Goal: Information Seeking & Learning: Find contact information

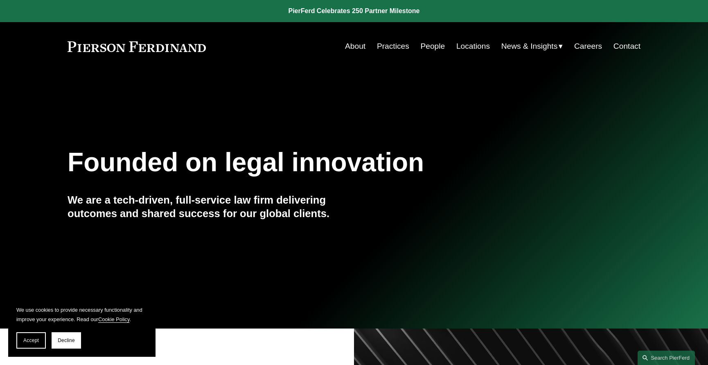
click at [387, 47] on link "Practices" at bounding box center [393, 46] width 32 height 16
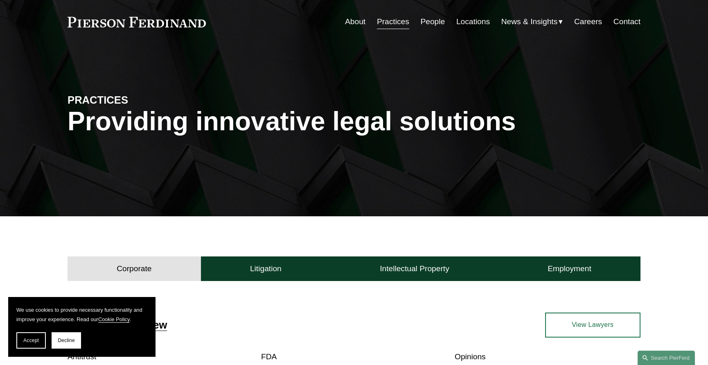
scroll to position [21, 0]
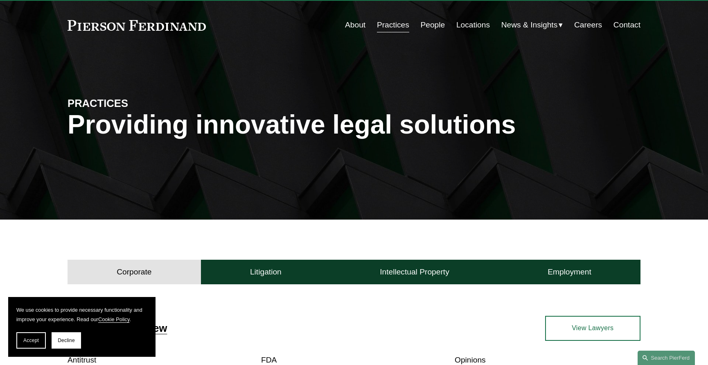
click at [435, 25] on link "People" at bounding box center [432, 25] width 25 height 16
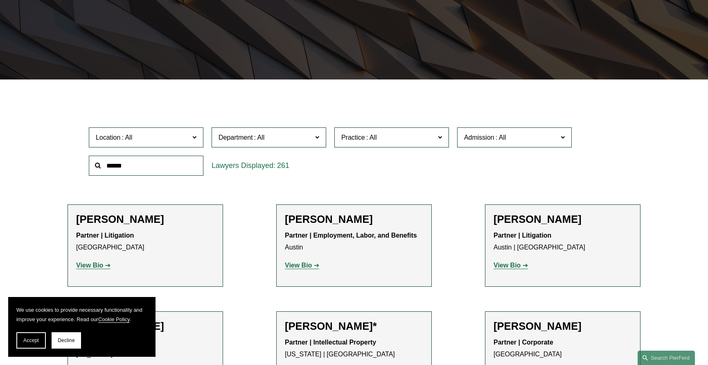
scroll to position [164, 0]
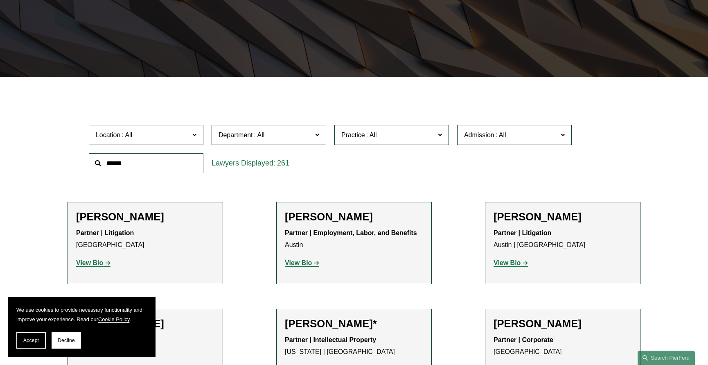
click at [156, 161] on input "text" at bounding box center [146, 163] width 115 height 20
type input "****"
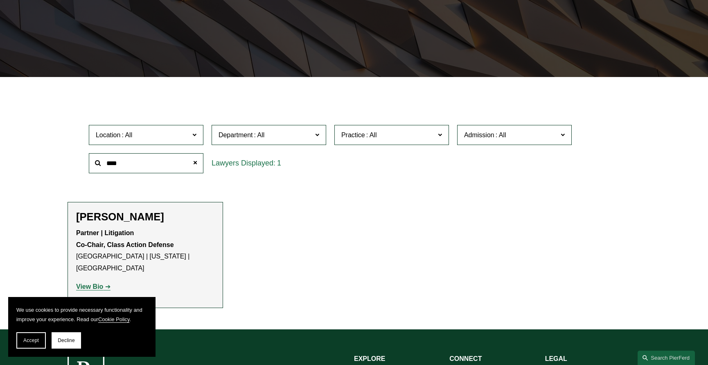
click at [98, 283] on strong "View Bio" at bounding box center [89, 286] width 27 height 7
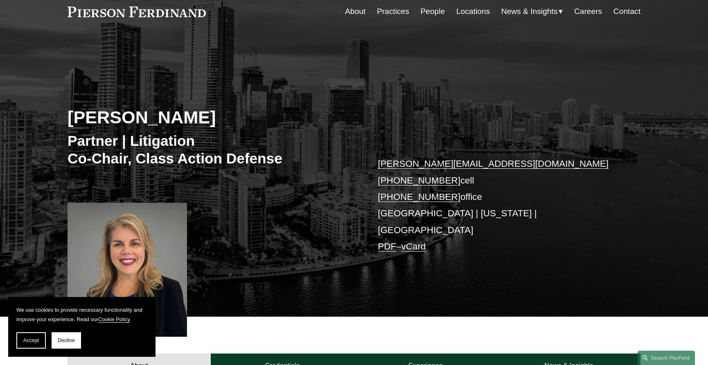
scroll to position [82, 0]
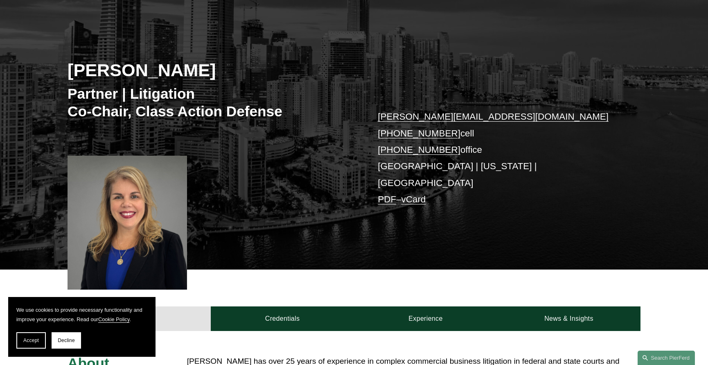
drag, startPoint x: 68, startPoint y: 339, endPoint x: 98, endPoint y: 323, distance: 34.1
click at [68, 339] on span "Decline" at bounding box center [66, 340] width 17 height 6
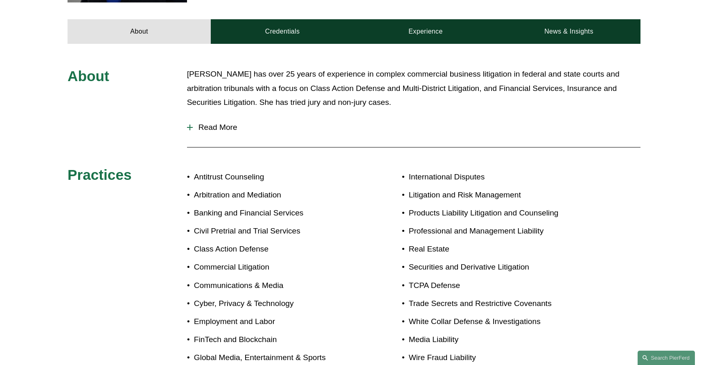
scroll to position [287, 0]
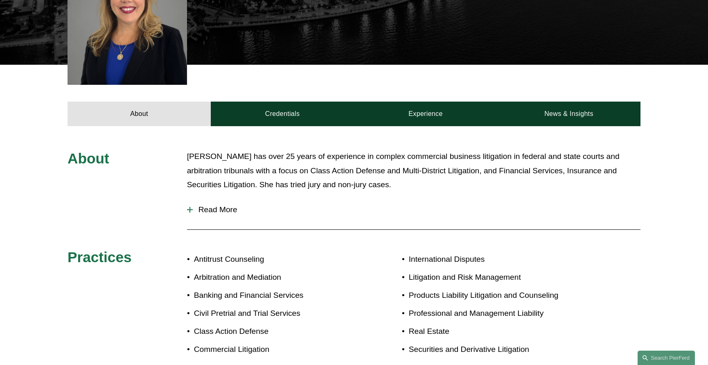
click at [202, 205] on span "Read More" at bounding box center [417, 209] width 448 height 9
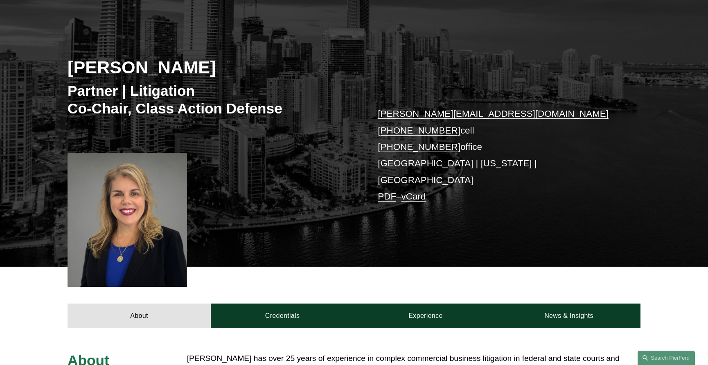
scroll to position [167, 0]
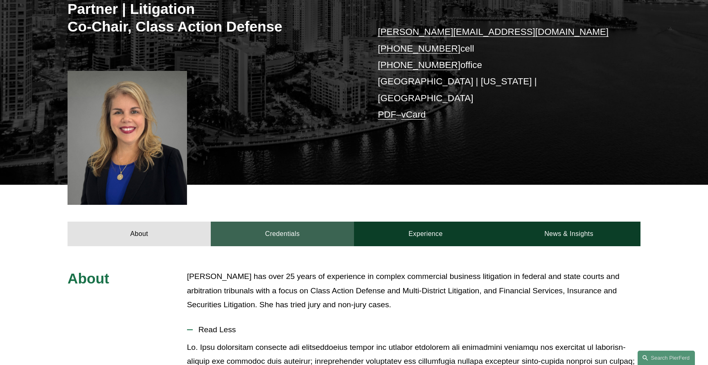
click at [298, 227] on link "Credentials" at bounding box center [282, 233] width 143 height 25
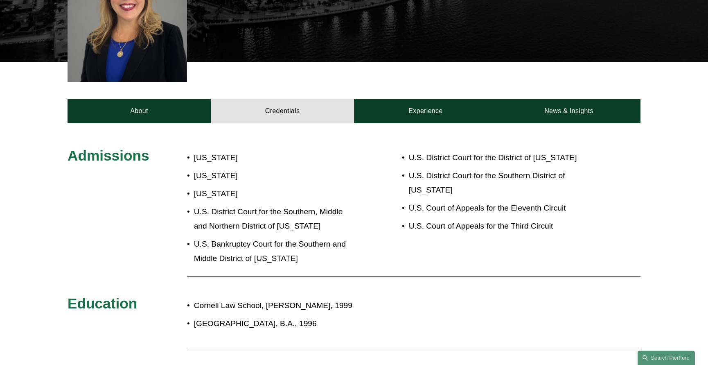
scroll to position [85, 0]
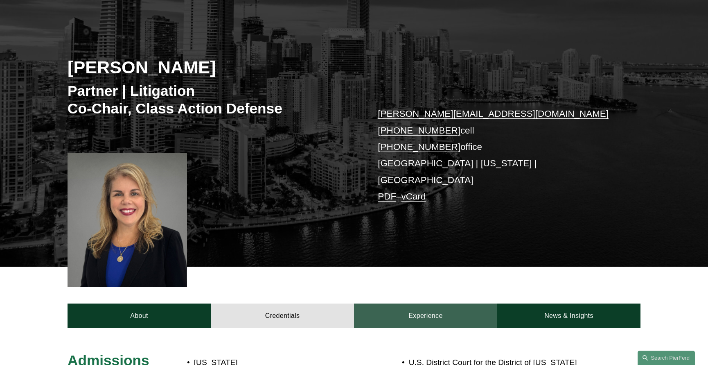
click at [417, 312] on link "Experience" at bounding box center [425, 315] width 143 height 25
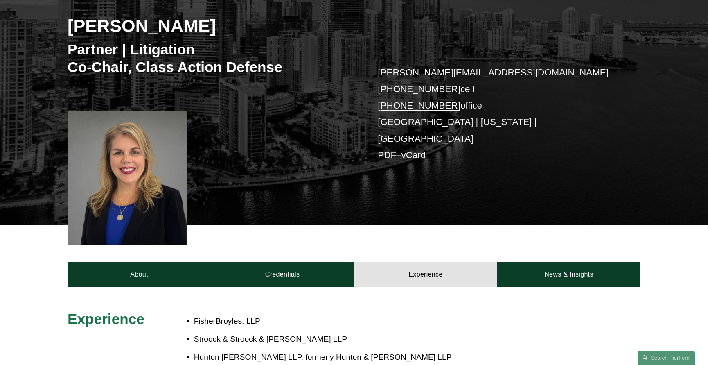
scroll to position [126, 0]
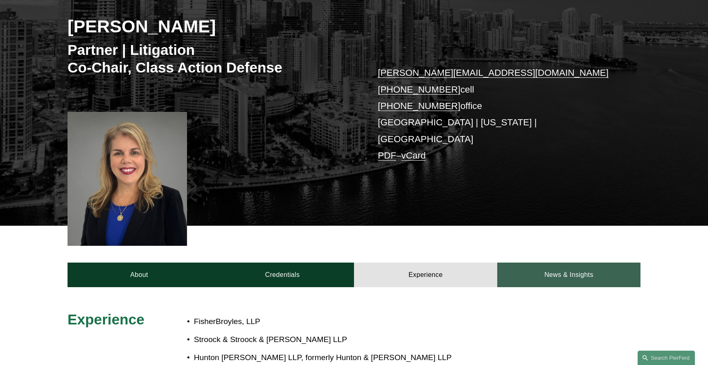
click at [584, 264] on link "News & Insights" at bounding box center [568, 274] width 143 height 25
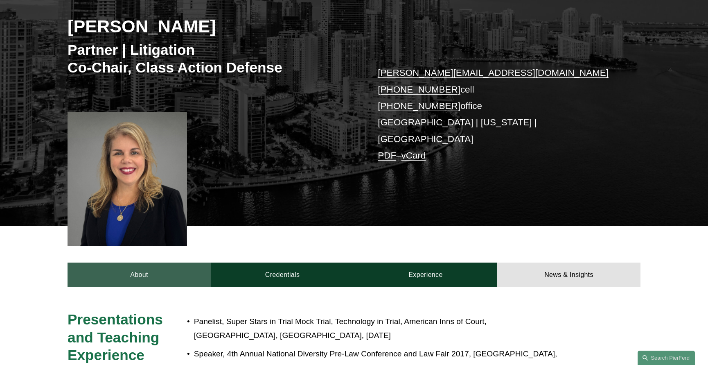
click at [156, 262] on link "About" at bounding box center [139, 274] width 143 height 25
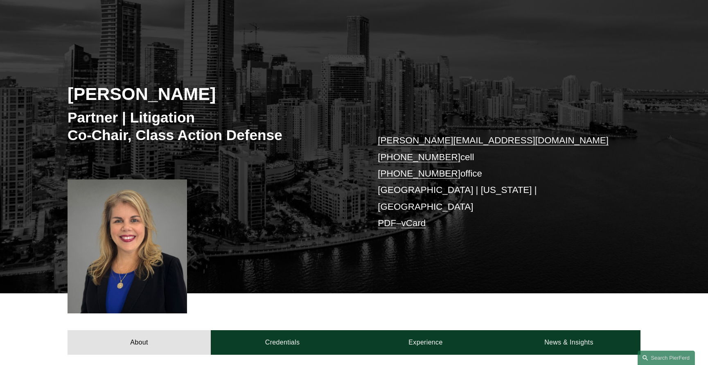
scroll to position [0, 0]
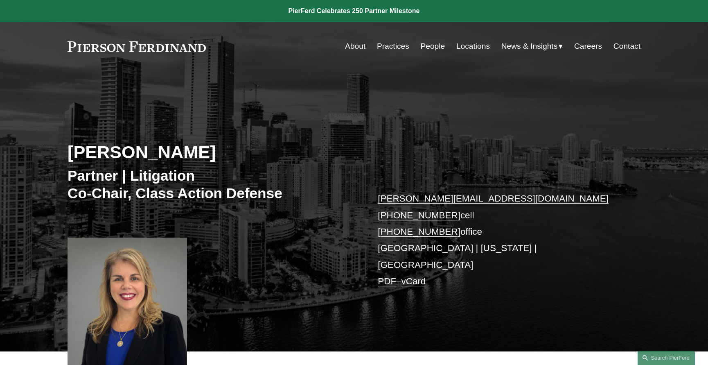
click at [422, 46] on link "People" at bounding box center [432, 46] width 25 height 16
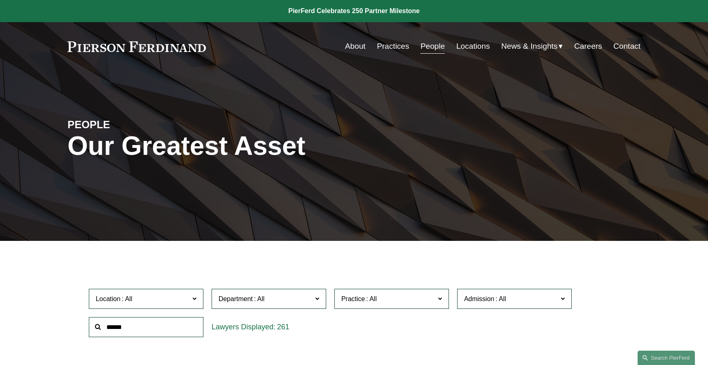
click at [131, 331] on input "text" at bounding box center [146, 327] width 115 height 20
type input "*******"
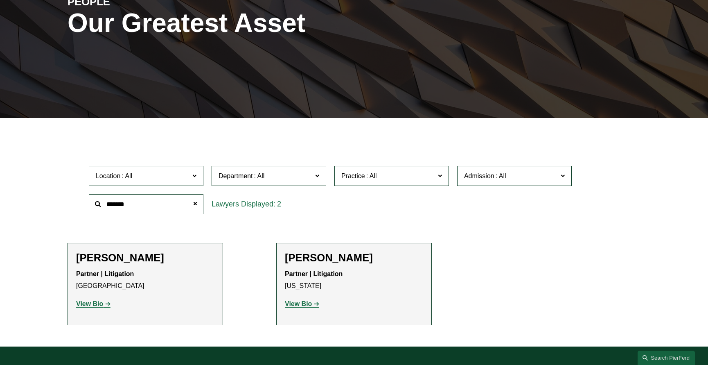
click at [95, 304] on strong "View Bio" at bounding box center [89, 303] width 27 height 7
